Goal: Task Accomplishment & Management: Use online tool/utility

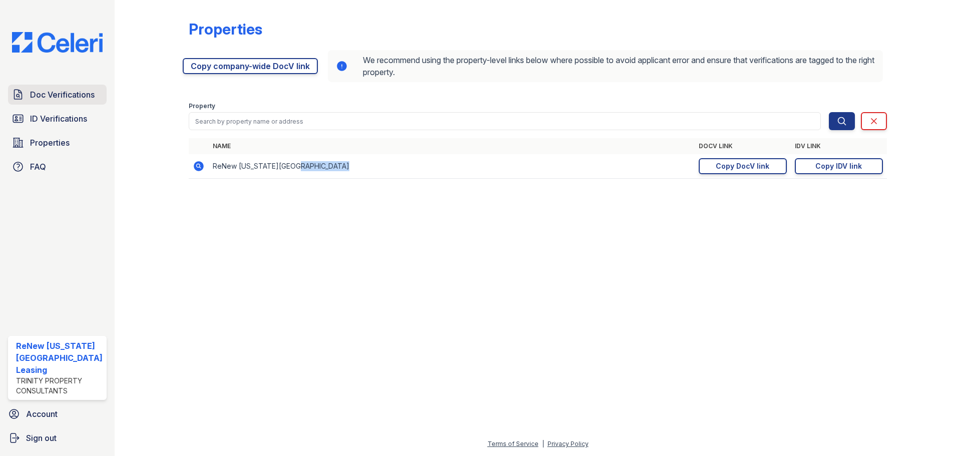
click at [65, 97] on span "Doc Verifications" at bounding box center [62, 95] width 65 height 12
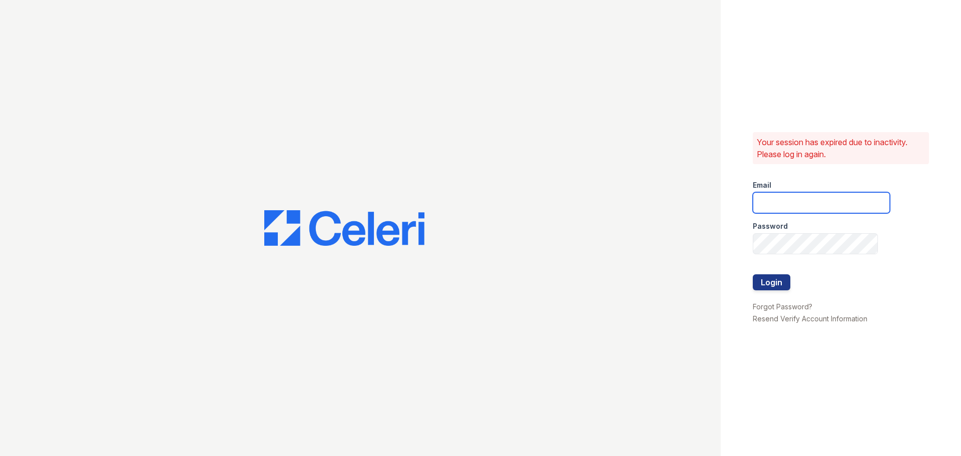
drag, startPoint x: 808, startPoint y: 199, endPoint x: 813, endPoint y: 205, distance: 7.4
click at [808, 199] on input "email" at bounding box center [821, 202] width 137 height 21
type input "[EMAIL_ADDRESS][DOMAIN_NAME]"
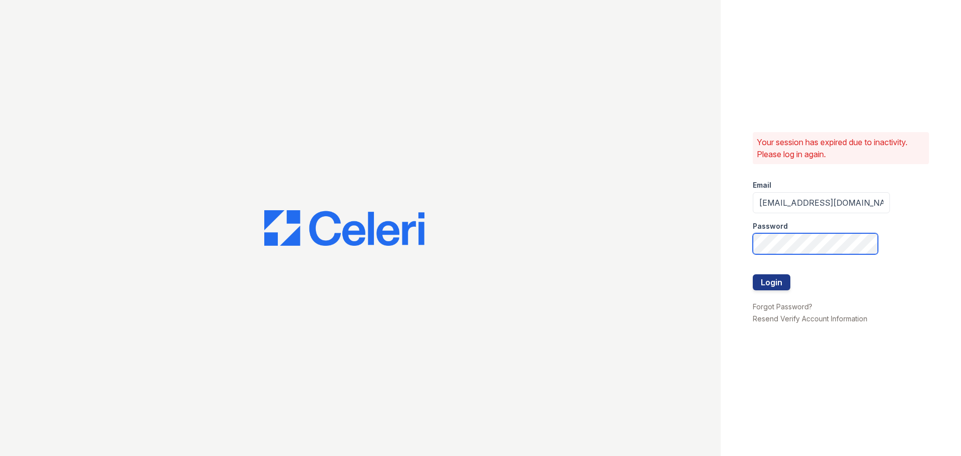
click at [753, 274] on button "Login" at bounding box center [772, 282] width 38 height 16
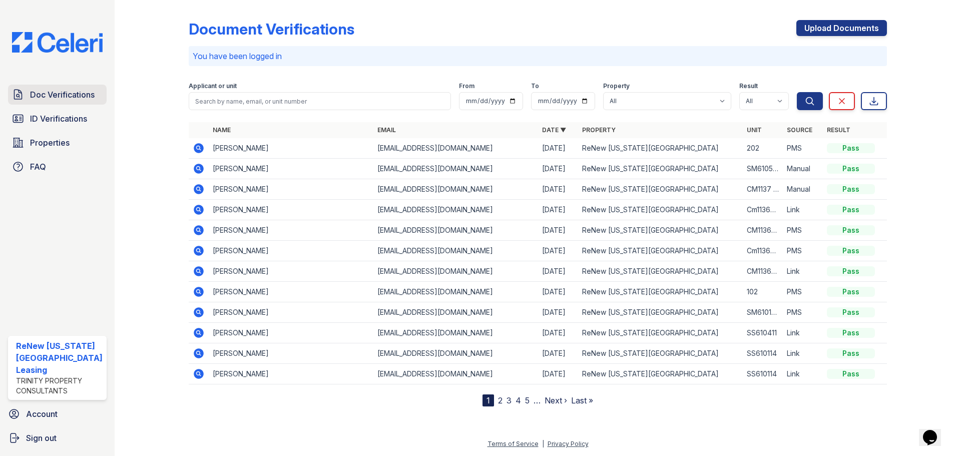
click at [73, 99] on span "Doc Verifications" at bounding box center [62, 95] width 65 height 12
